Goal: Information Seeking & Learning: Learn about a topic

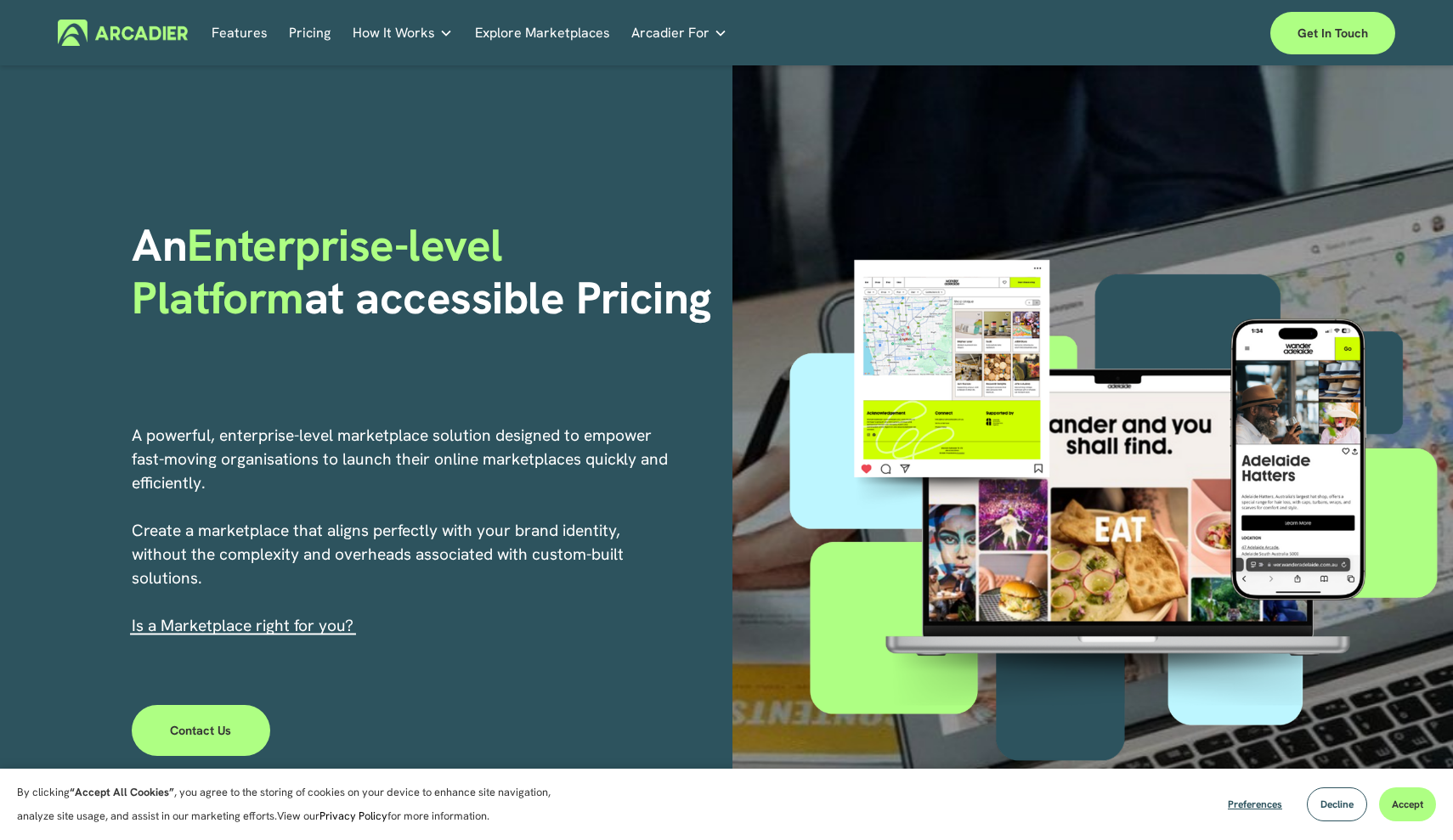
drag, startPoint x: 140, startPoint y: 241, endPoint x: 525, endPoint y: 346, distance: 399.1
click at [525, 346] on div "An Enterprise-level Platform at accessible Pricing" at bounding box center [426, 308] width 589 height 179
click at [603, 301] on h1 "An Enterprise-level Platform at accessible Pricing" at bounding box center [426, 271] width 589 height 106
click at [313, 33] on link "Pricing" at bounding box center [309, 33] width 41 height 27
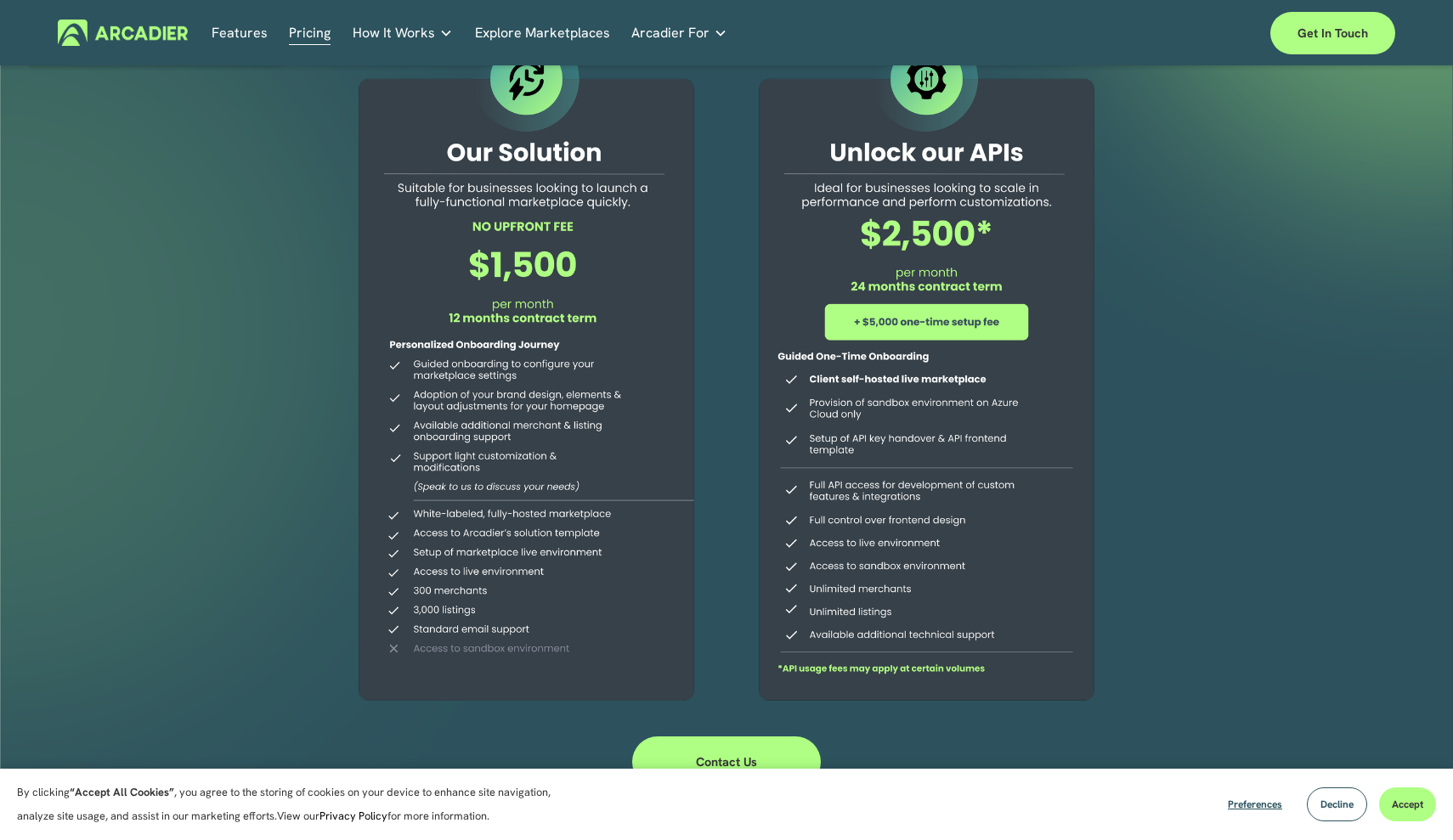
scroll to position [121, 0]
drag, startPoint x: 471, startPoint y: 252, endPoint x: 574, endPoint y: 265, distance: 103.8
click at [574, 265] on div at bounding box center [527, 366] width 389 height 690
drag, startPoint x: 482, startPoint y: 307, endPoint x: 588, endPoint y: 318, distance: 106.6
click at [588, 318] on div at bounding box center [527, 366] width 389 height 690
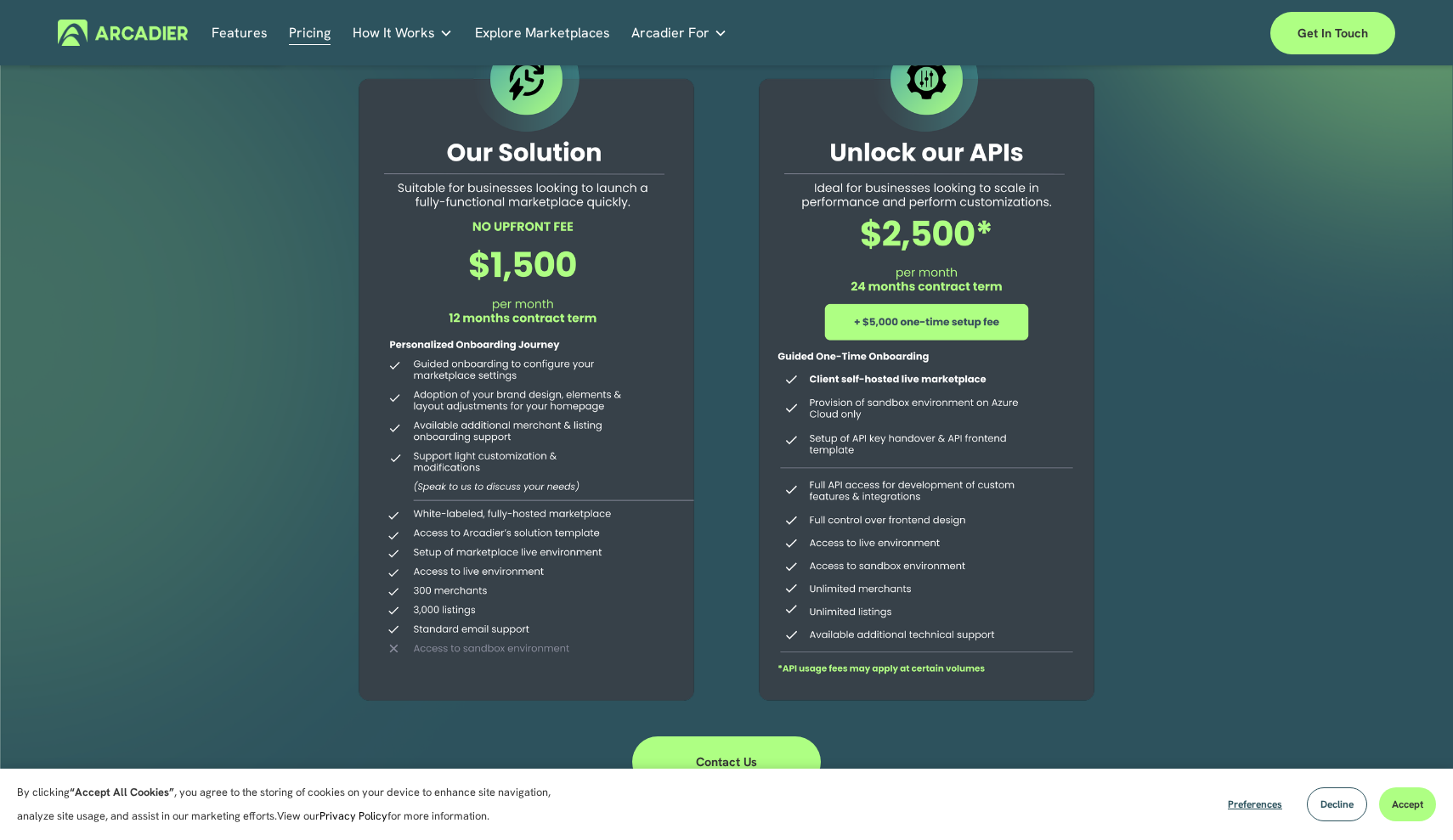
drag, startPoint x: 475, startPoint y: 313, endPoint x: 560, endPoint y: 313, distance: 85.0
click at [560, 313] on div at bounding box center [527, 366] width 389 height 690
drag, startPoint x: 454, startPoint y: 319, endPoint x: 573, endPoint y: 319, distance: 119.0
click at [573, 319] on div at bounding box center [527, 366] width 389 height 690
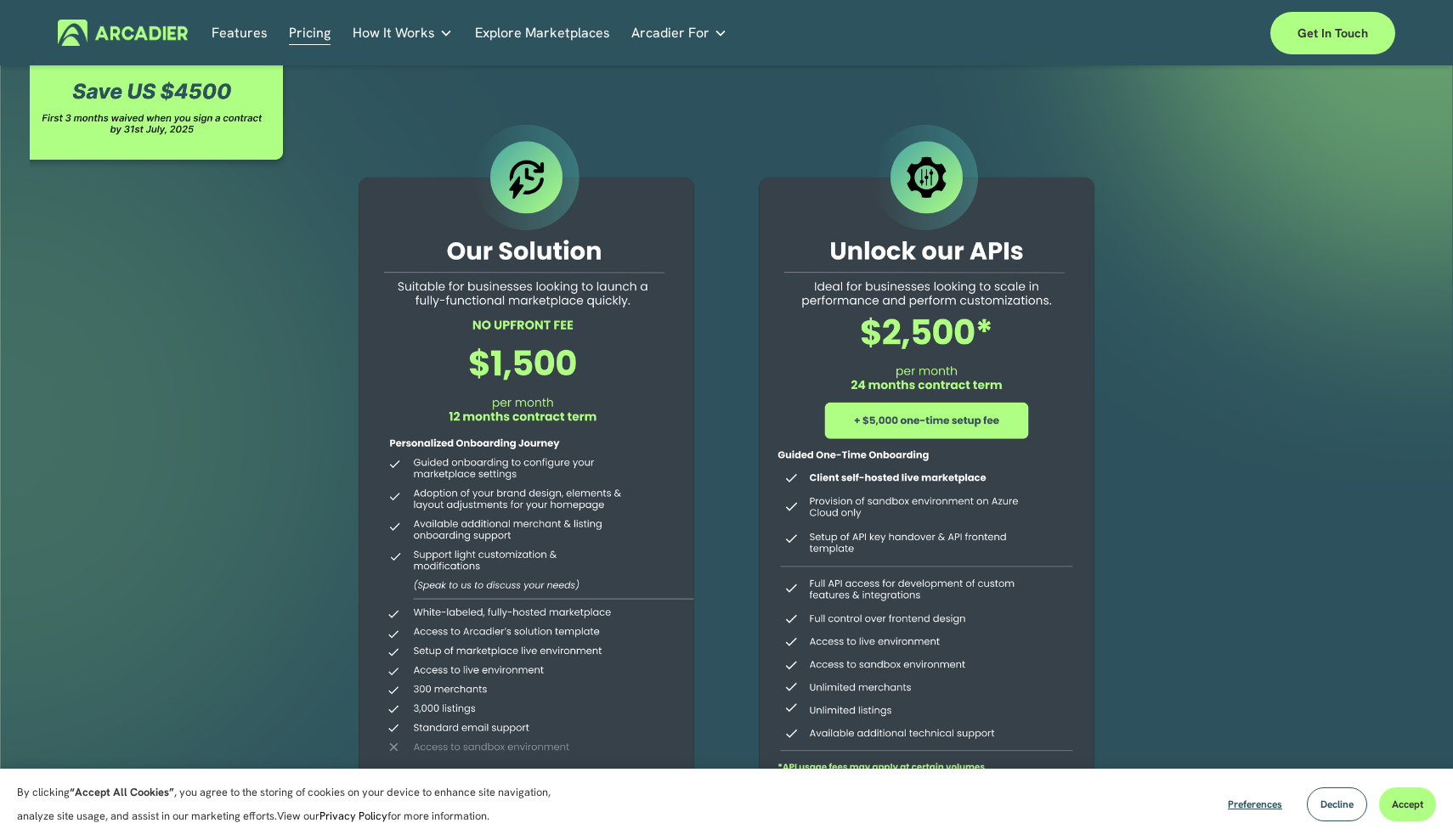
scroll to position [0, 0]
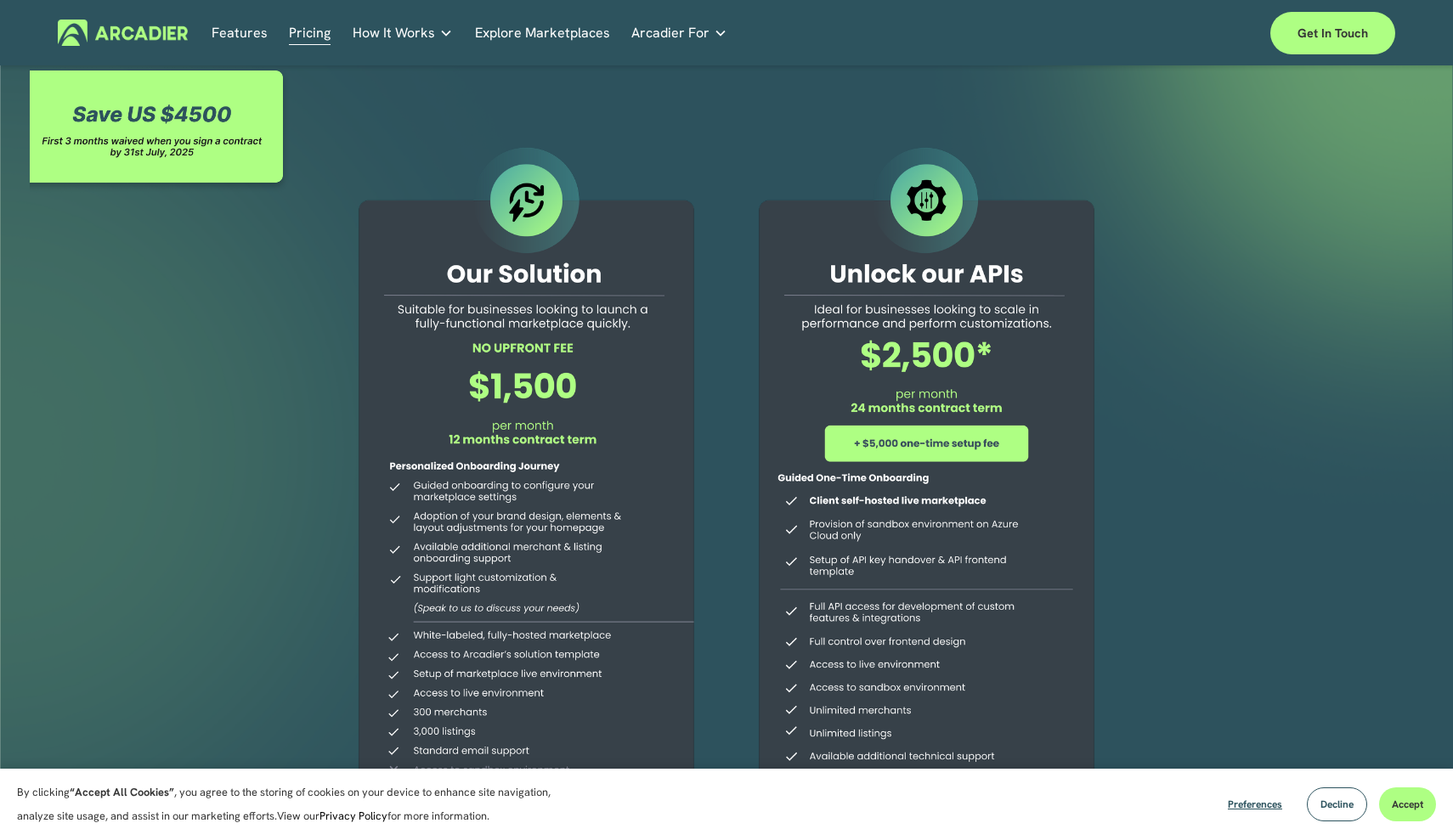
click at [233, 395] on div at bounding box center [726, 500] width 1453 height 869
click at [199, 270] on div at bounding box center [726, 500] width 1453 height 869
